Goal: Check status: Check status

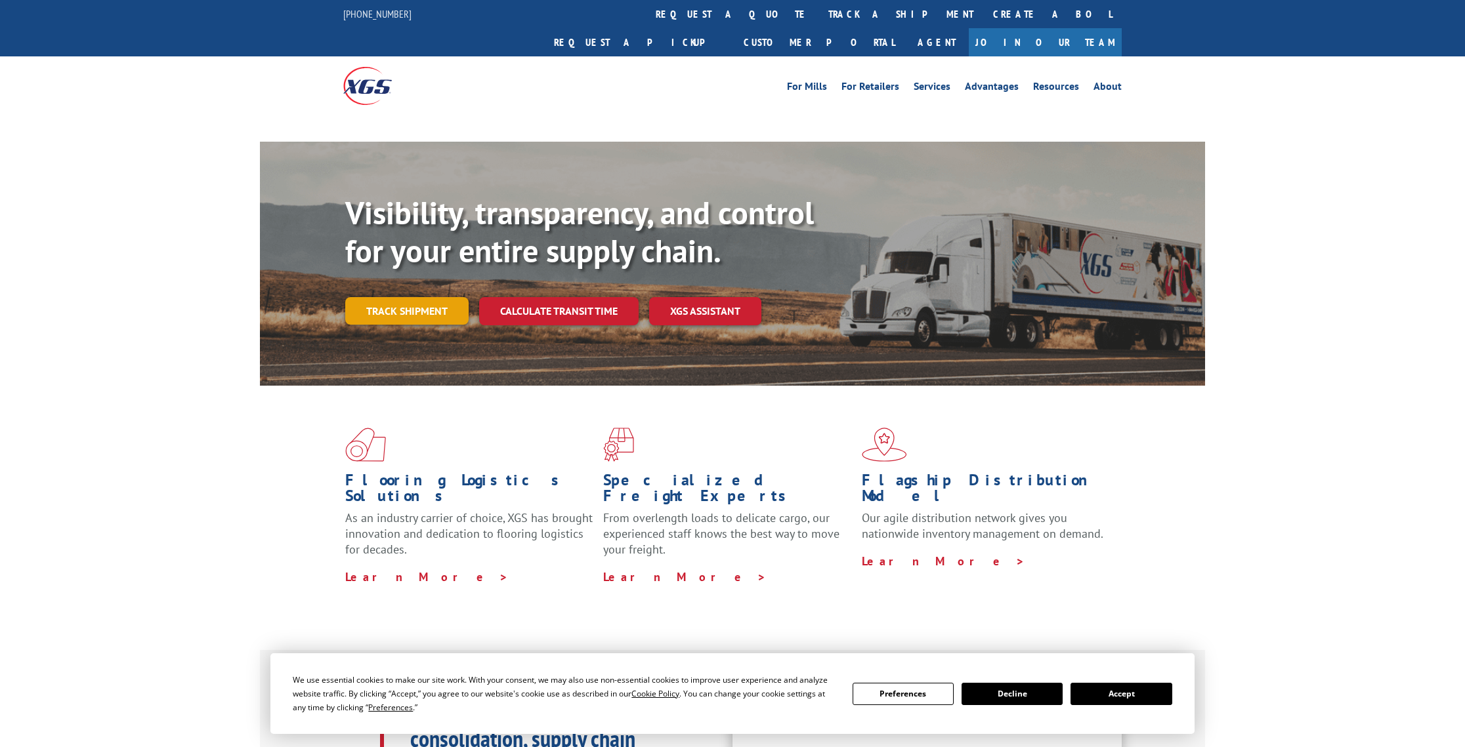
click at [436, 297] on link "Track shipment" at bounding box center [406, 311] width 123 height 28
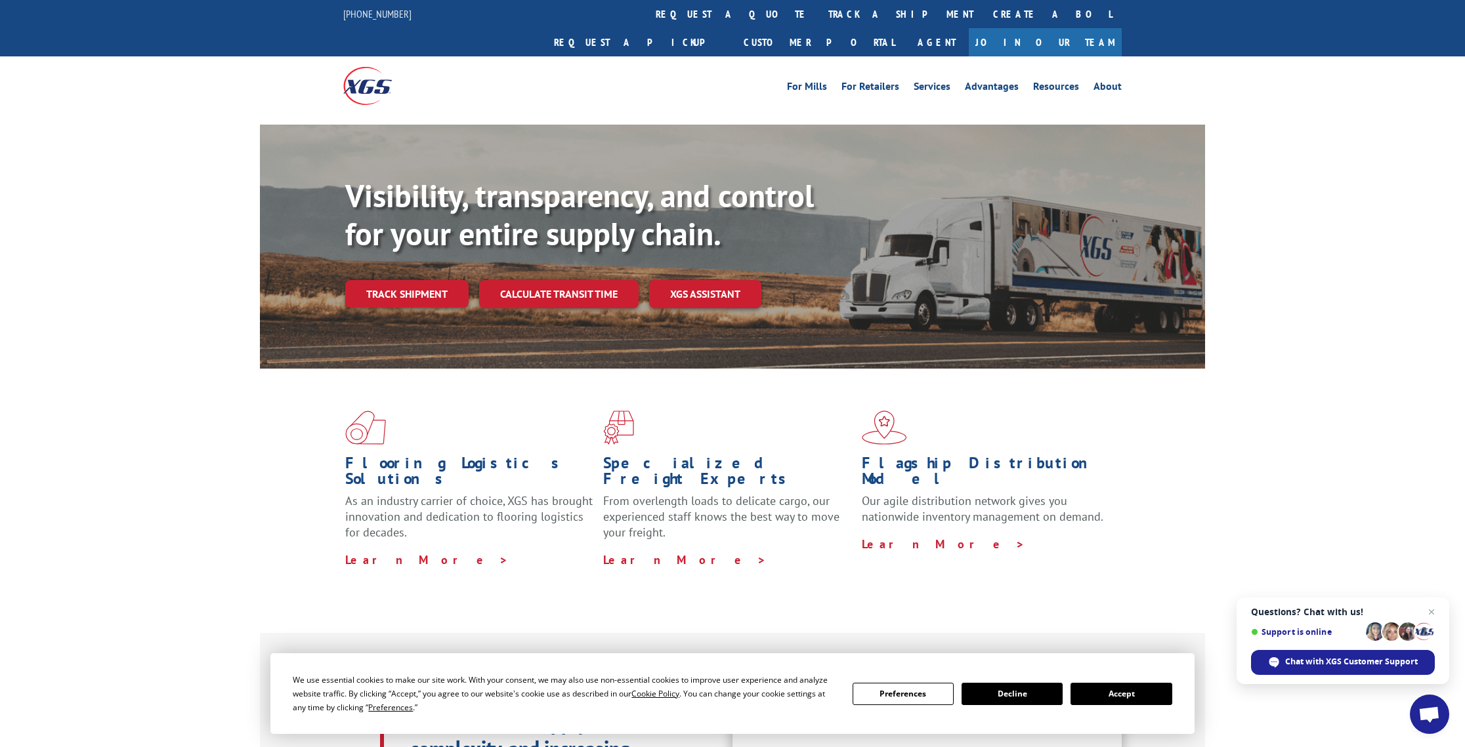
click at [434, 280] on link "Track shipment" at bounding box center [406, 294] width 123 height 28
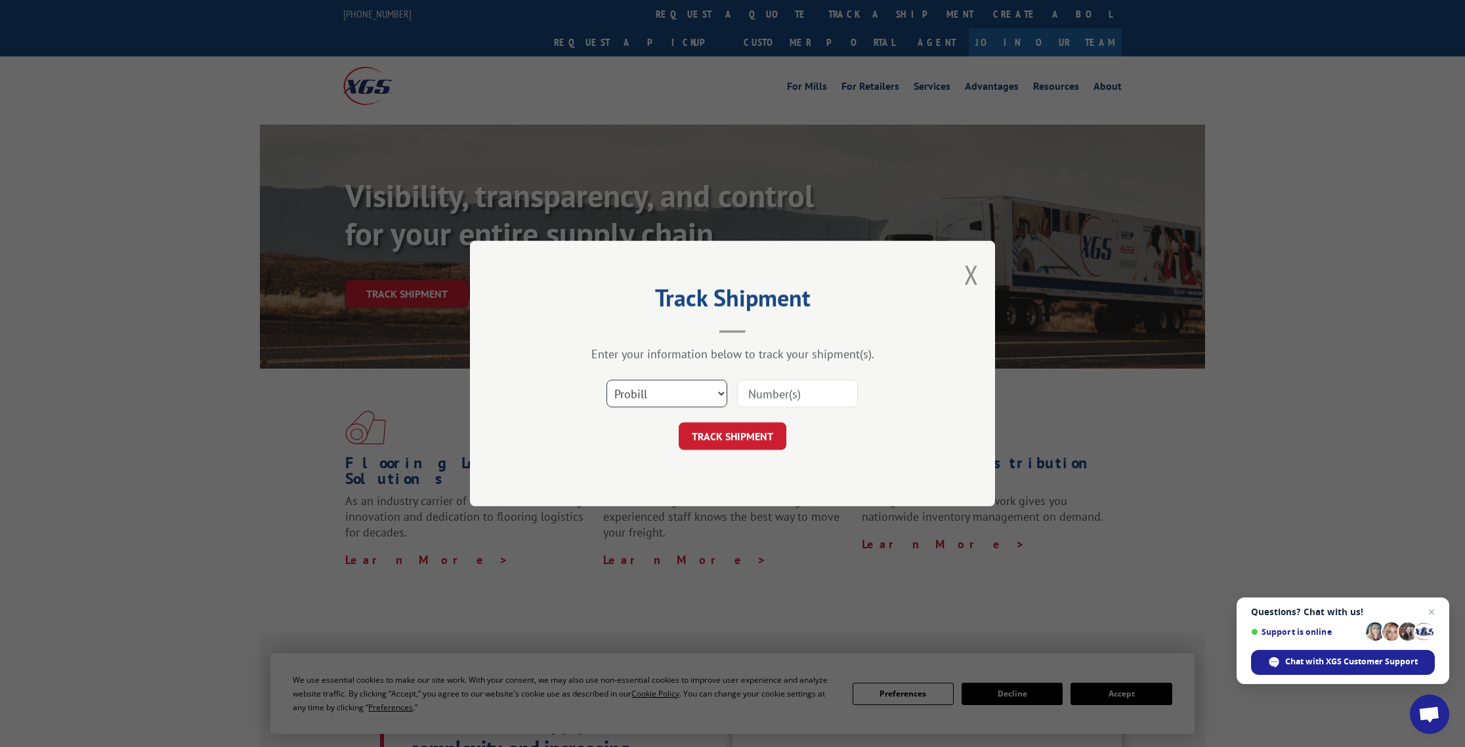
click at [699, 392] on select "Select category... Probill BOL PO" at bounding box center [666, 394] width 121 height 28
select select "po"
click at [606, 380] on select "Select category... Probill BOL PO" at bounding box center [666, 394] width 121 height 28
click at [768, 397] on input at bounding box center [797, 394] width 121 height 28
paste input "Wolin2"
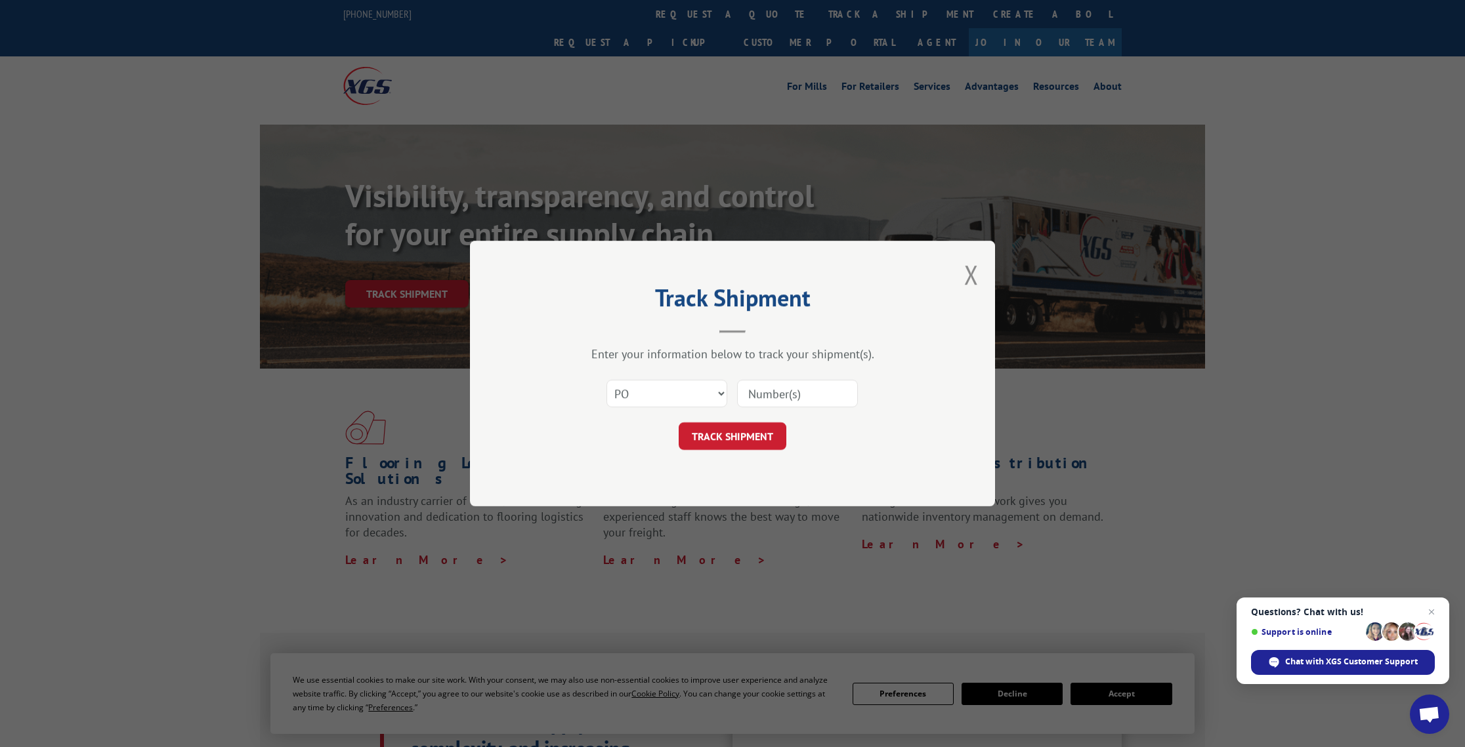
type input "Wolin2"
click button "TRACK SHIPMENT" at bounding box center [732, 437] width 108 height 28
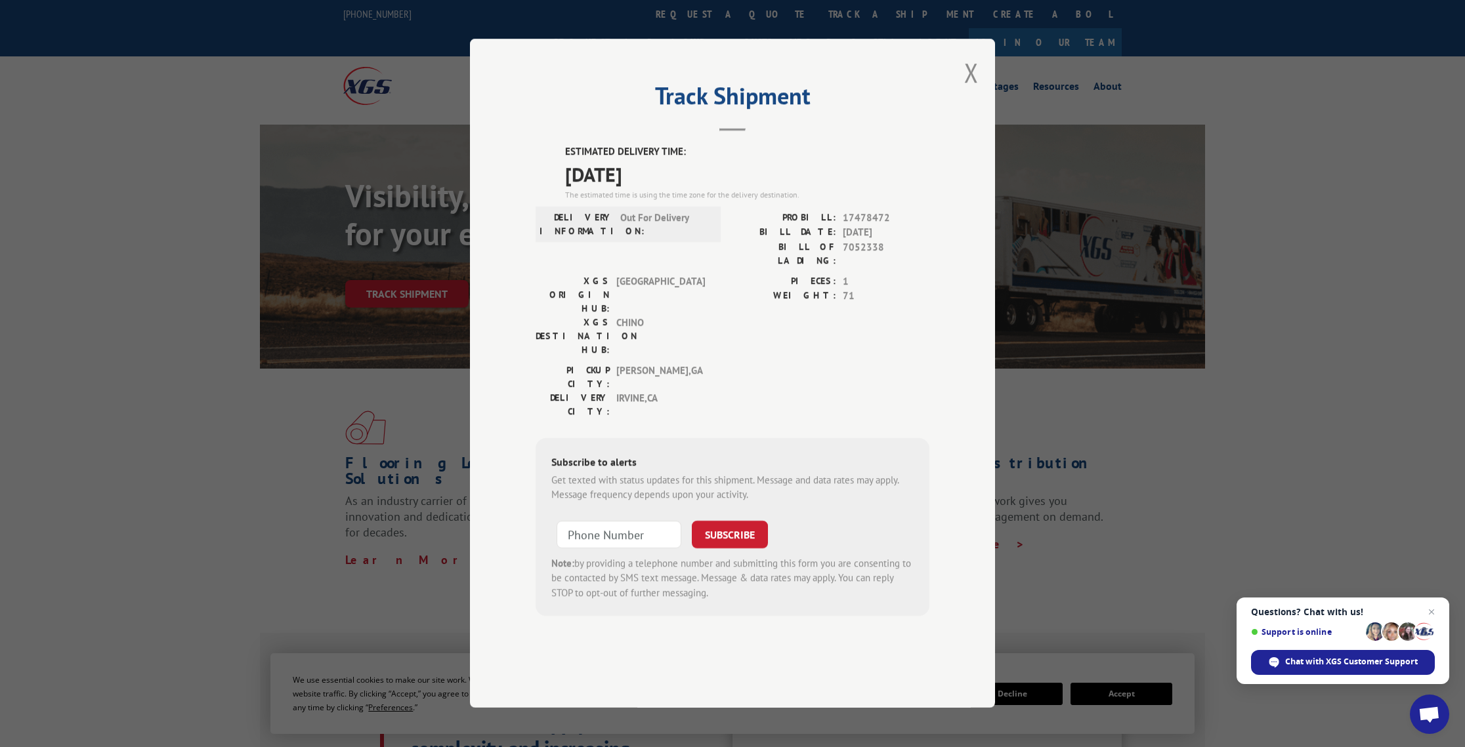
click at [974, 90] on button "Close modal" at bounding box center [971, 72] width 14 height 35
